Goal: Check status: Check status

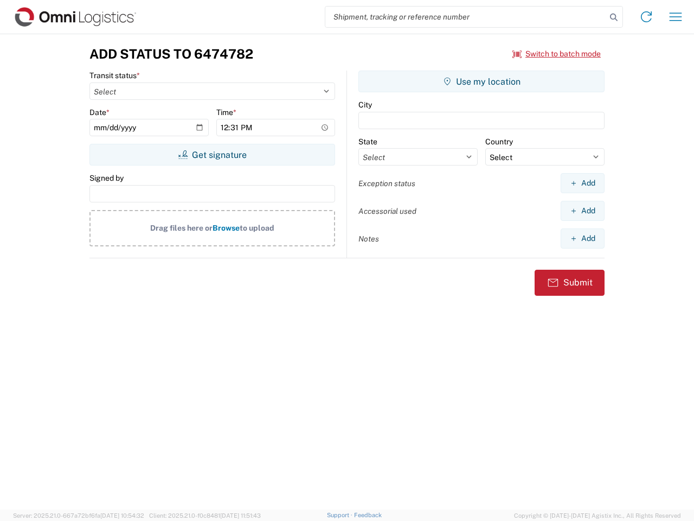
click at [466, 17] on input "search" at bounding box center [465, 17] width 281 height 21
click at [614, 17] on icon at bounding box center [613, 17] width 15 height 15
click at [646, 17] on icon at bounding box center [646, 16] width 17 height 17
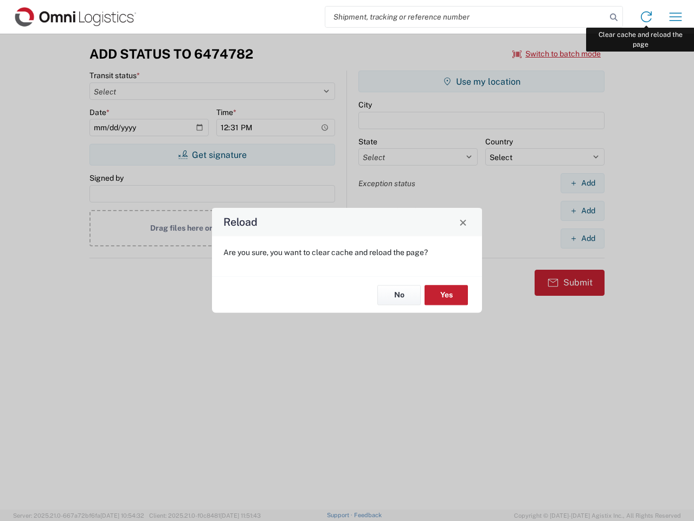
click at [676, 17] on div "Reload Are you sure, you want to clear cache and reload the page? No Yes" at bounding box center [347, 260] width 694 height 521
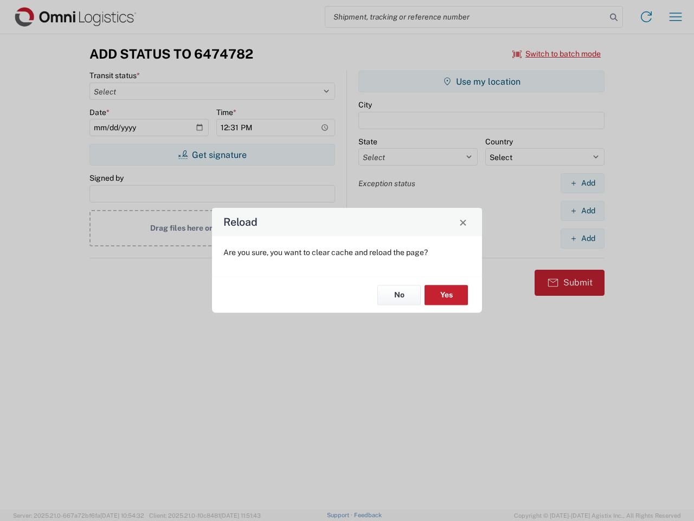
click at [557, 54] on div "Reload Are you sure, you want to clear cache and reload the page? No Yes" at bounding box center [347, 260] width 694 height 521
click at [212, 155] on div "Reload Are you sure, you want to clear cache and reload the page? No Yes" at bounding box center [347, 260] width 694 height 521
click at [482, 81] on div "Reload Are you sure, you want to clear cache and reload the page? No Yes" at bounding box center [347, 260] width 694 height 521
click at [582, 183] on div "Reload Are you sure, you want to clear cache and reload the page? No Yes" at bounding box center [347, 260] width 694 height 521
click at [582, 210] on div "Reload Are you sure, you want to clear cache and reload the page? No Yes" at bounding box center [347, 260] width 694 height 521
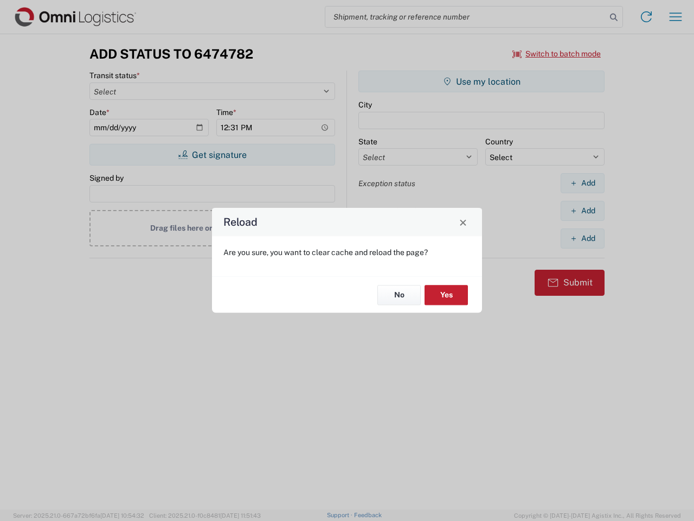
click at [582, 238] on div "Reload Are you sure, you want to clear cache and reload the page? No Yes" at bounding box center [347, 260] width 694 height 521
